Goal: Find specific page/section: Find specific page/section

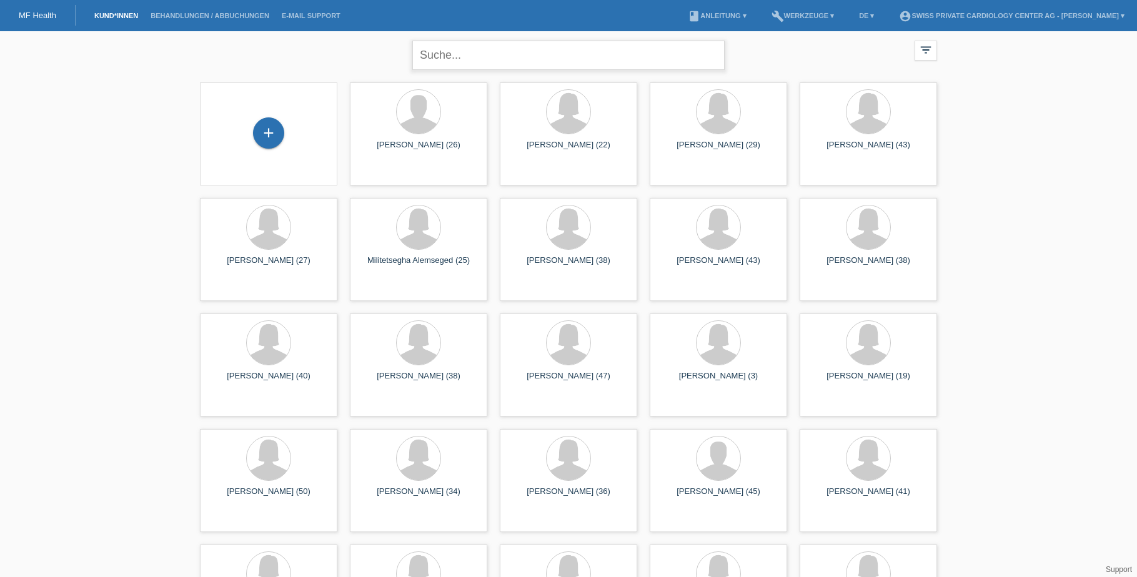
click at [505, 50] on input "text" at bounding box center [568, 55] width 312 height 29
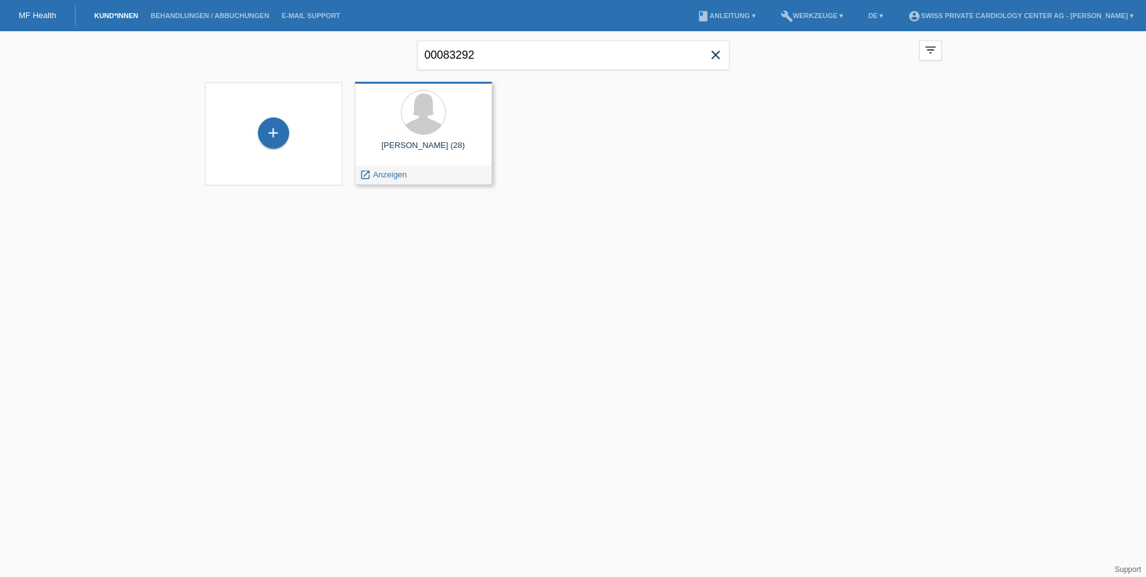
click at [422, 138] on div "Ivana Scheidegger (28) launch Anzeigen" at bounding box center [423, 133] width 137 height 103
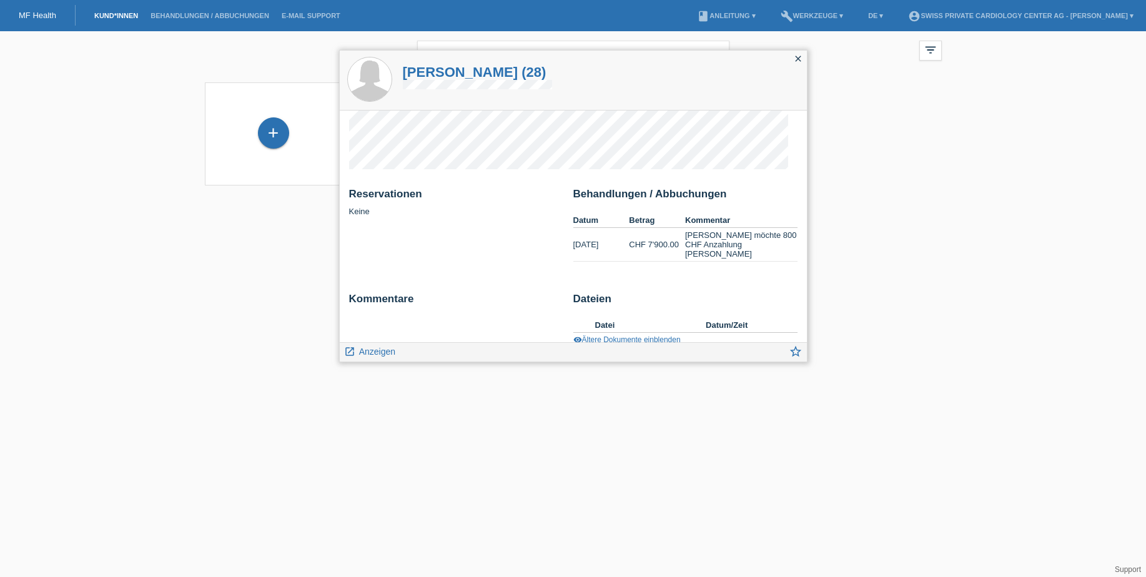
scroll to position [22, 0]
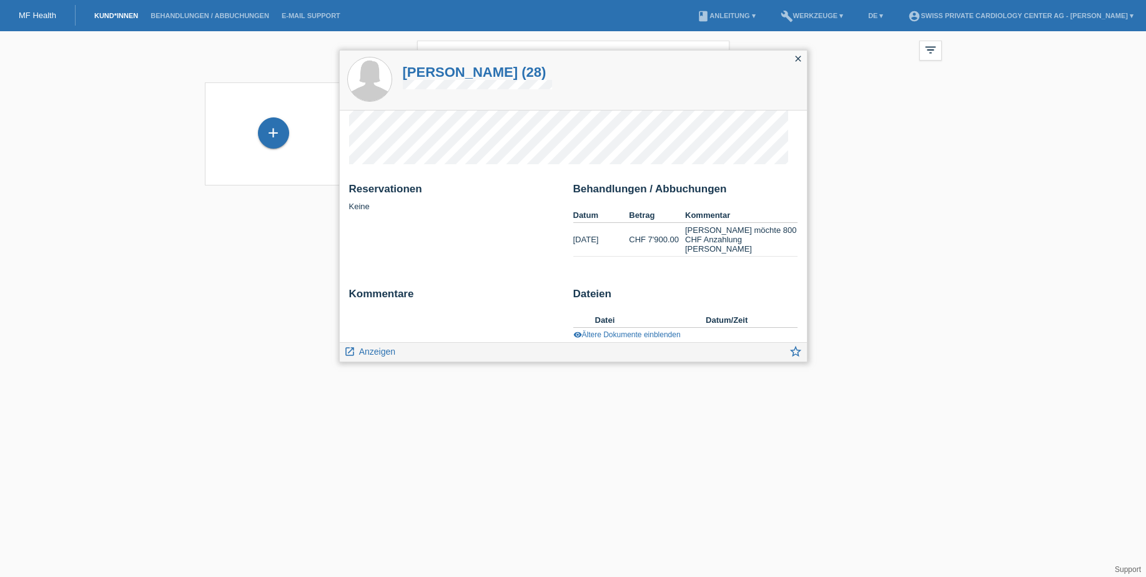
click at [792, 60] on div "close" at bounding box center [798, 60] width 17 height 18
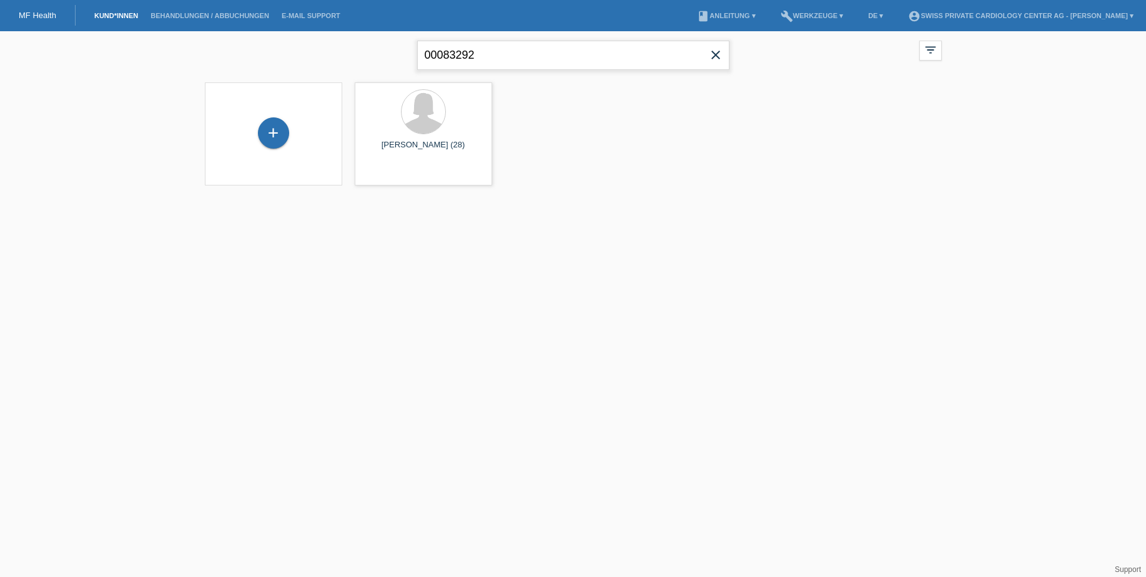
drag, startPoint x: 530, startPoint y: 59, endPoint x: 292, endPoint y: 34, distance: 239.3
click at [292, 34] on div "00083292 close filter_list view_module Alle Kund*innen anzeigen star Markierte …" at bounding box center [574, 53] width 750 height 45
type input "00086368"
click at [420, 126] on div at bounding box center [424, 113] width 44 height 44
drag, startPoint x: 417, startPoint y: 111, endPoint x: 434, endPoint y: 164, distance: 55.1
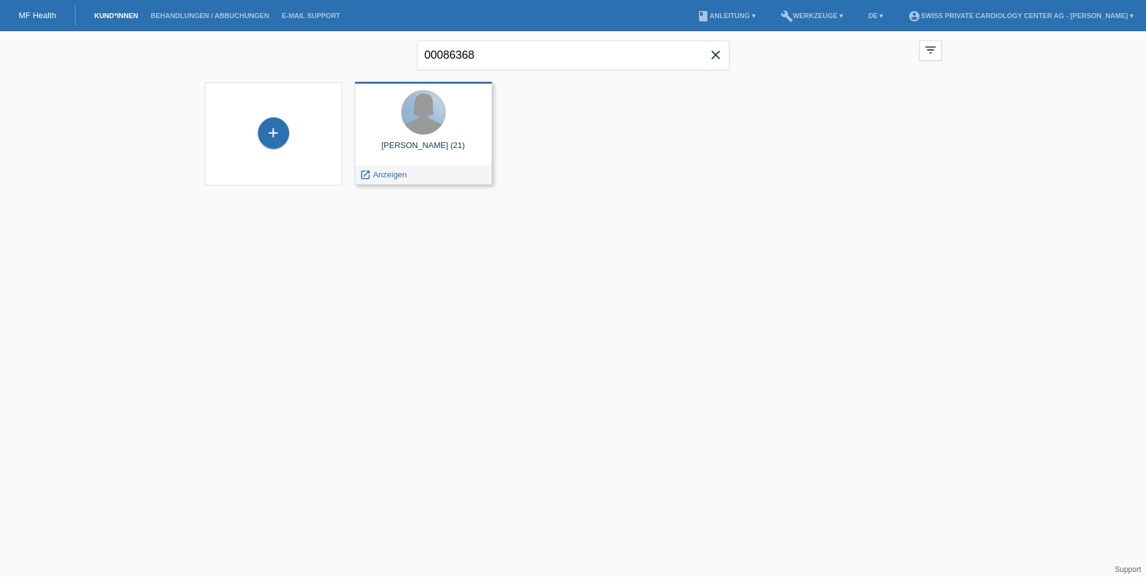
click at [417, 111] on div at bounding box center [424, 113] width 44 height 44
click at [382, 173] on span "Anzeigen" at bounding box center [390, 174] width 34 height 9
